Goal: Information Seeking & Learning: Learn about a topic

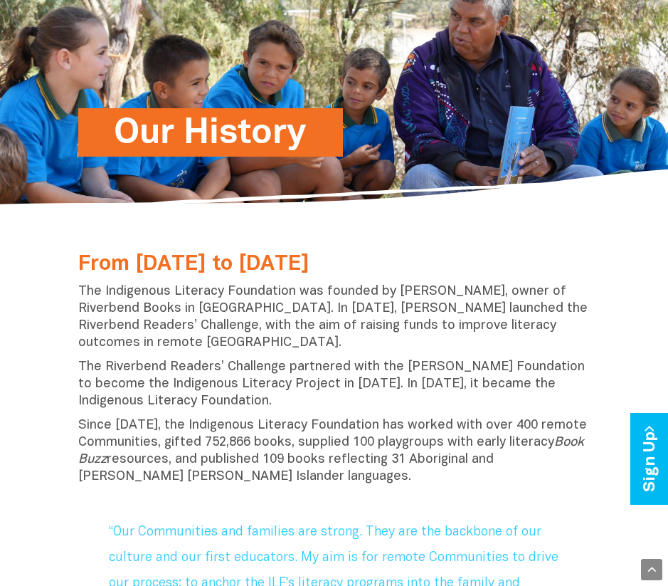
scroll to position [82, 0]
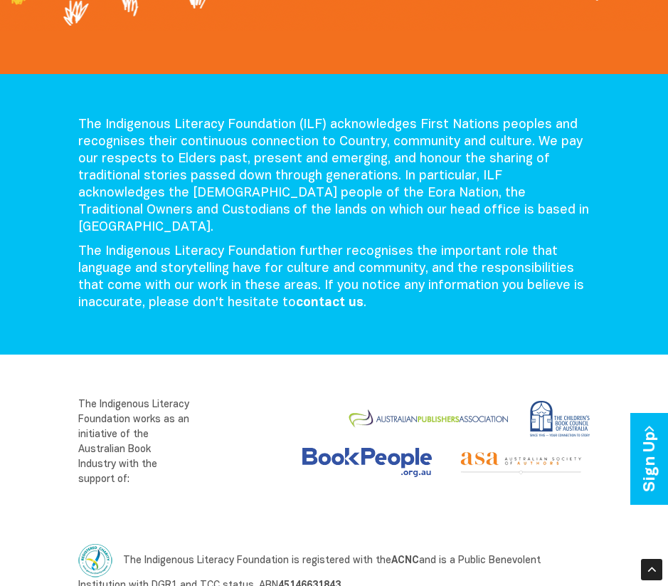
scroll to position [2248, 0]
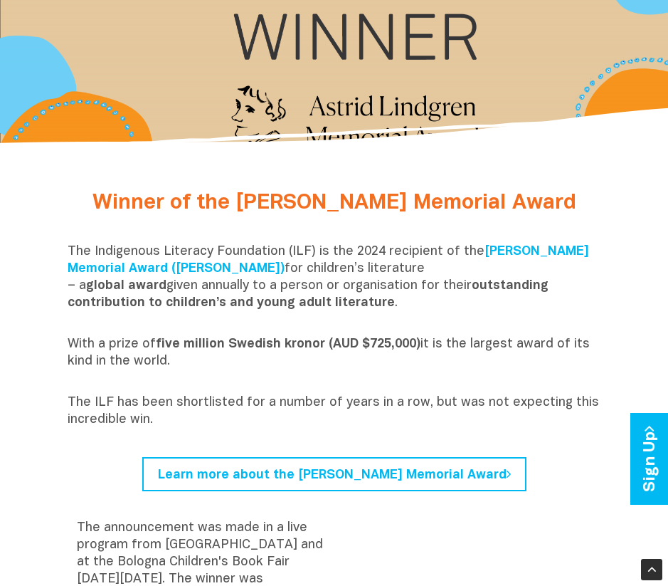
scroll to position [145, 0]
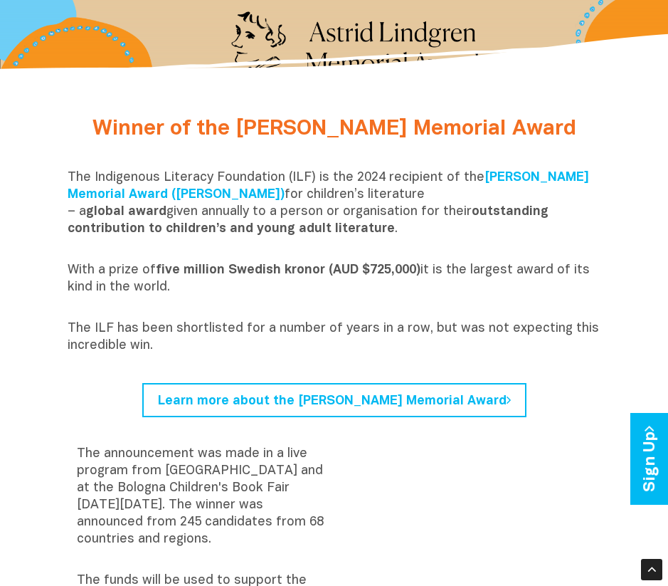
scroll to position [145, 0]
